Goal: Find specific page/section: Find specific page/section

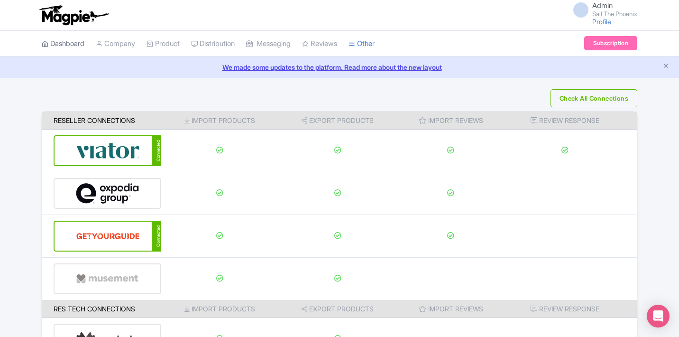
click at [65, 48] on link "Dashboard" at bounding box center [63, 44] width 43 height 26
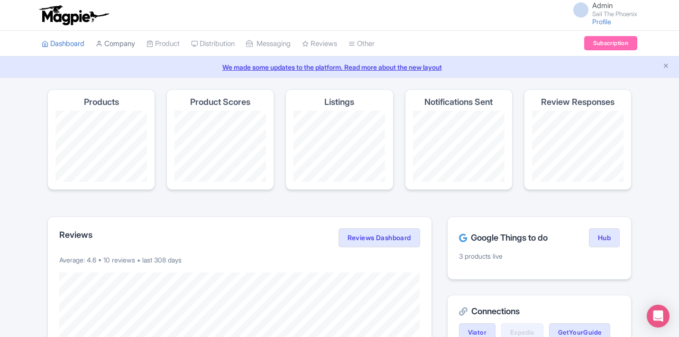
click at [132, 46] on link "Company" at bounding box center [115, 44] width 39 height 26
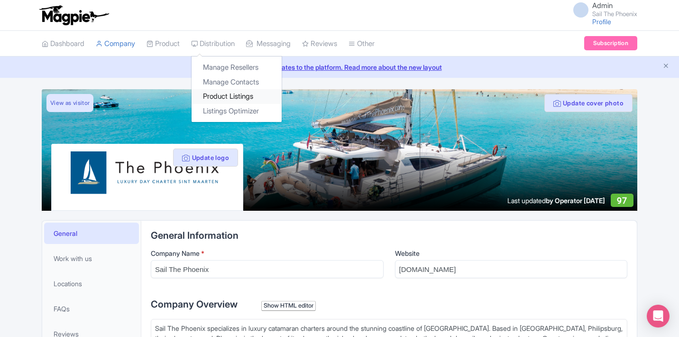
click at [259, 96] on link "Product Listings" at bounding box center [237, 96] width 90 height 15
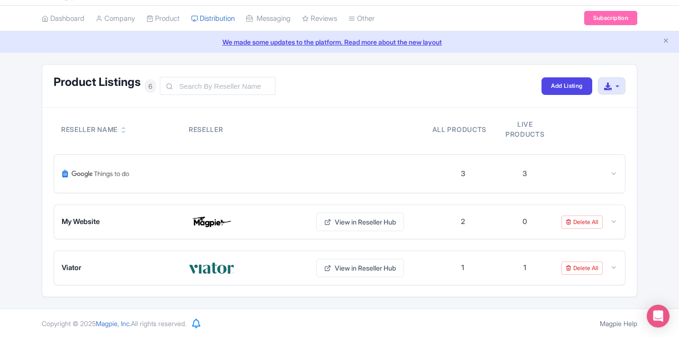
scroll to position [26, 0]
click at [612, 171] on icon at bounding box center [614, 172] width 7 height 7
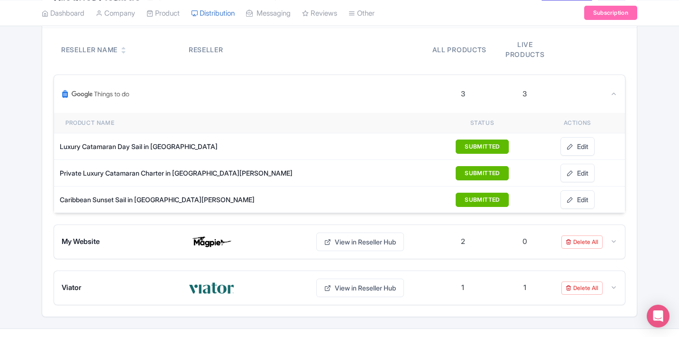
scroll to position [126, 0]
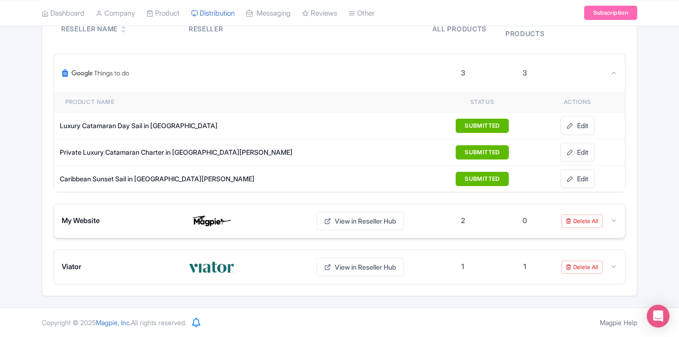
click at [520, 223] on div "0" at bounding box center [525, 220] width 62 height 13
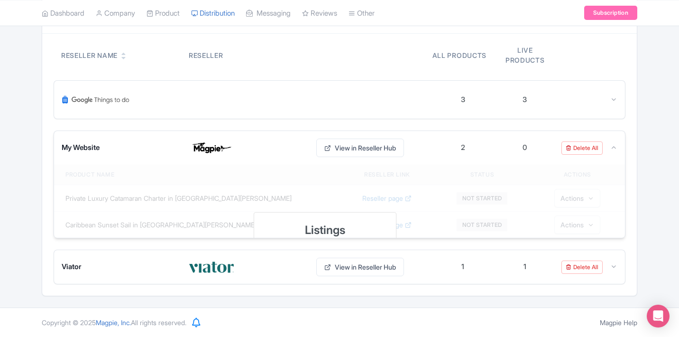
click at [471, 140] on div "My Website View in Reseller Hub 2 0 Delete All" at bounding box center [339, 148] width 571 height 34
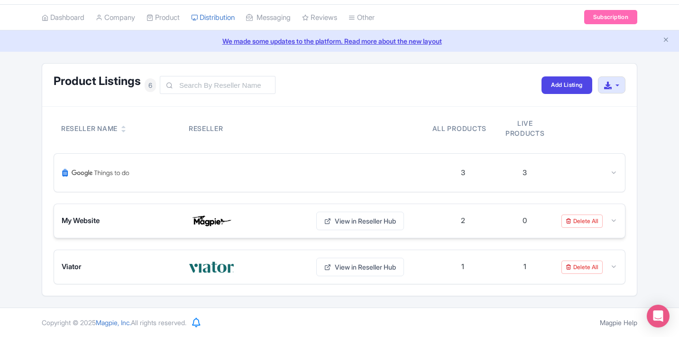
scroll to position [26, 0]
click at [227, 214] on img at bounding box center [212, 221] width 46 height 15
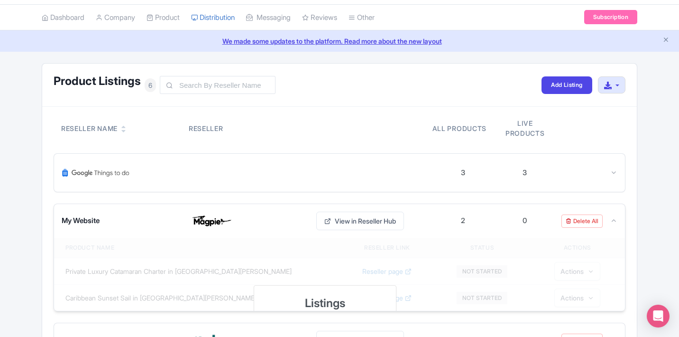
scroll to position [99, 0]
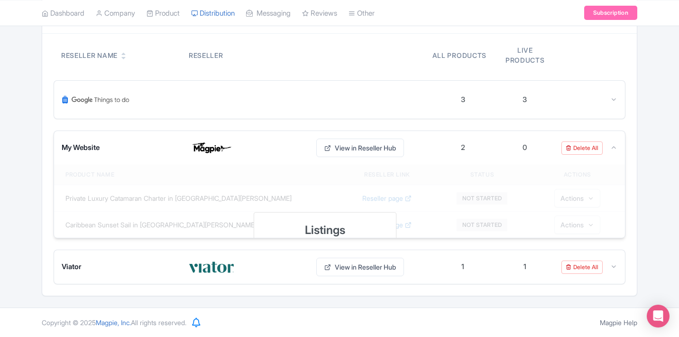
click at [225, 152] on img at bounding box center [212, 147] width 46 height 15
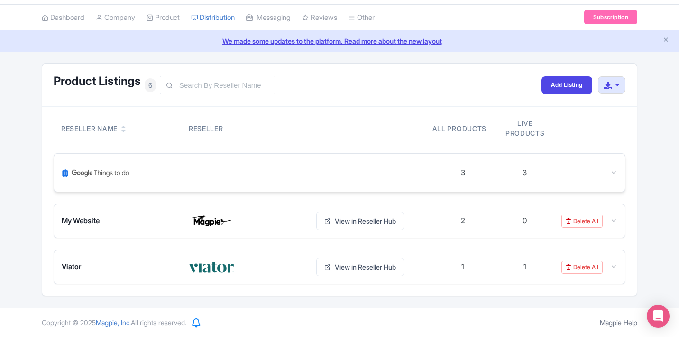
scroll to position [26, 0]
click at [262, 241] on div "My Website View in Reseller Hub 2 0 Delete All Listings This feature is only av…" at bounding box center [340, 244] width 572 height 81
click at [260, 231] on div "My Website View in Reseller Hub 2 0 Delete All" at bounding box center [339, 221] width 571 height 34
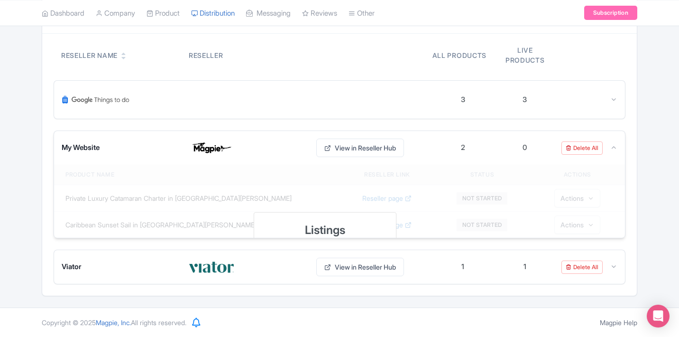
click at [276, 226] on h3 "Listings" at bounding box center [325, 230] width 130 height 12
click at [290, 226] on h3 "Listings" at bounding box center [325, 230] width 130 height 12
click at [298, 225] on h3 "Listings" at bounding box center [325, 230] width 130 height 12
click at [230, 148] on img at bounding box center [212, 147] width 46 height 15
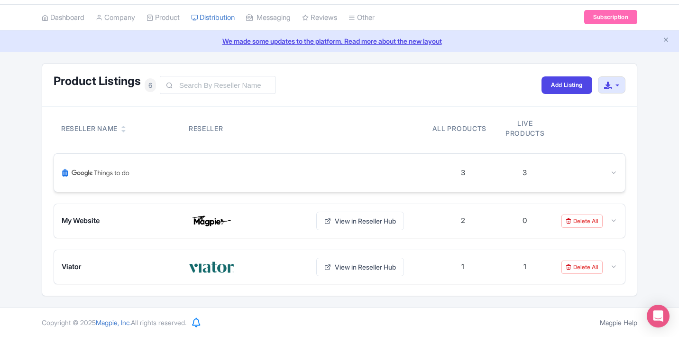
scroll to position [0, 0]
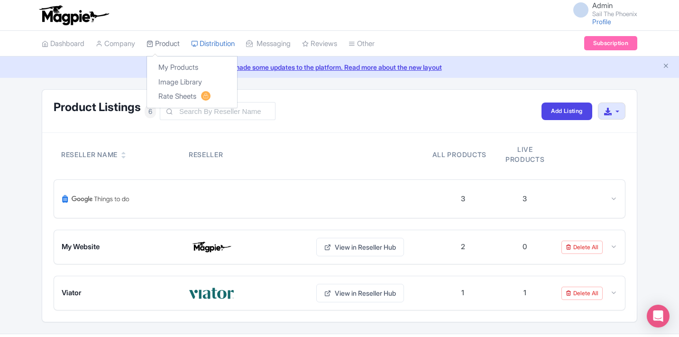
click at [176, 40] on link "Product" at bounding box center [163, 44] width 33 height 26
